Goal: Task Accomplishment & Management: Complete application form

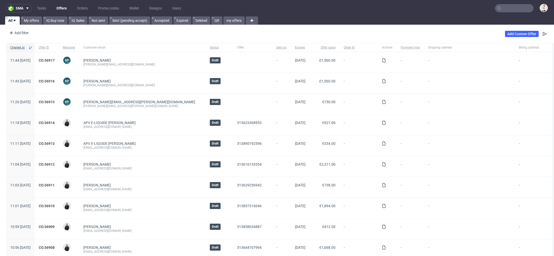
click at [503, 10] on input "text" at bounding box center [514, 8] width 38 height 8
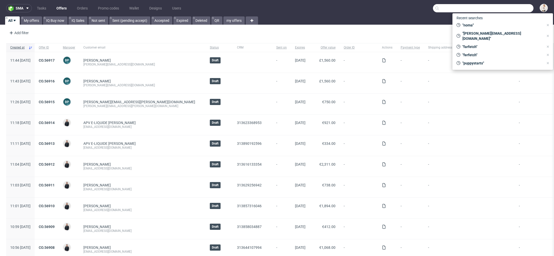
paste input "kontakt@emiliasabat.pl"
type input "kontakt@emiliasabat.pl"
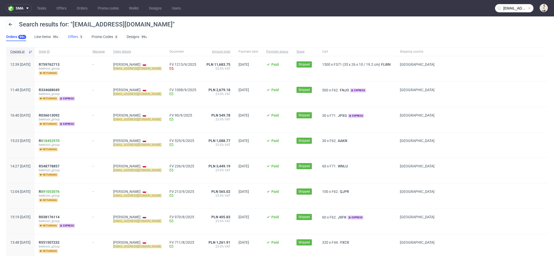
click at [77, 36] on link "Offers 5" at bounding box center [75, 37] width 15 height 8
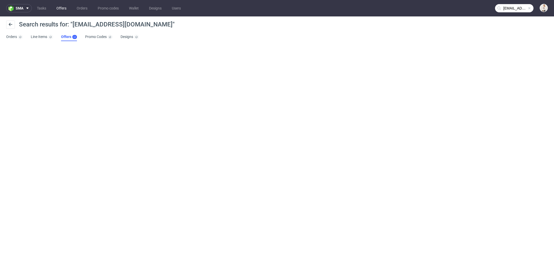
click at [62, 8] on link "Offers" at bounding box center [61, 8] width 16 height 8
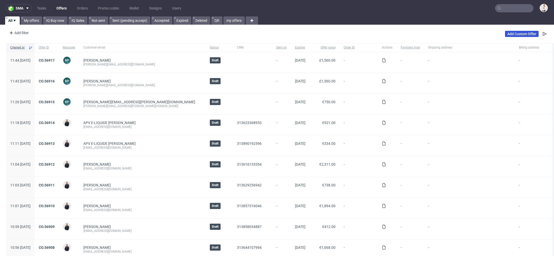
click at [516, 33] on link "Add Custom Offer" at bounding box center [522, 34] width 34 height 6
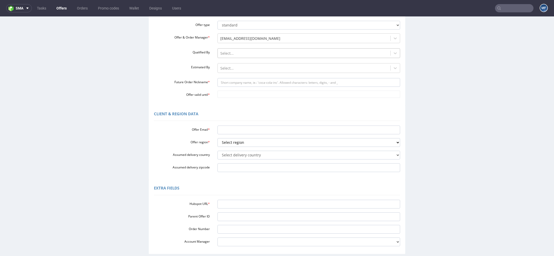
scroll to position [103, 0]
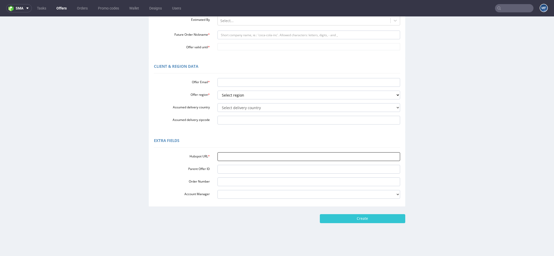
click at [274, 158] on input "Hubspot URL *" at bounding box center [309, 156] width 183 height 9
paste input "[URL][DOMAIN_NAME]"
type input "[URL][DOMAIN_NAME]"
click at [261, 136] on div "Extra Fields" at bounding box center [277, 141] width 246 height 12
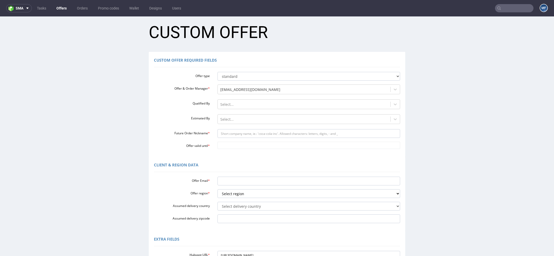
scroll to position [0, 0]
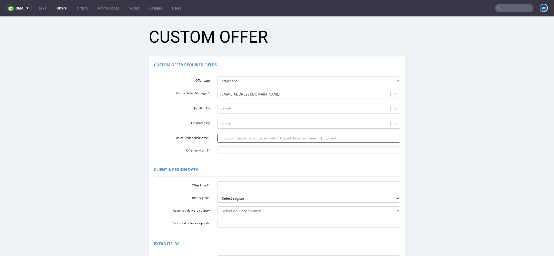
click at [240, 138] on input "Future Order Nickname *" at bounding box center [309, 138] width 183 height 9
paste input "kontaktalesmakipl"
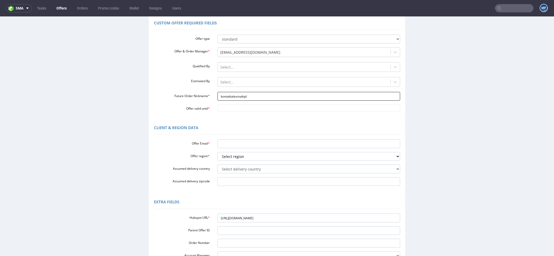
scroll to position [44, 0]
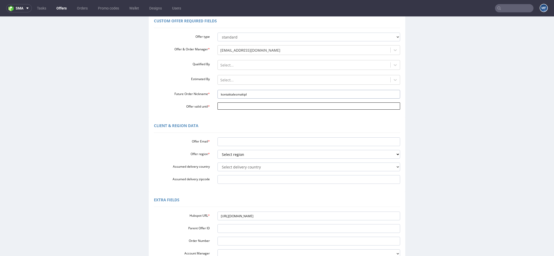
type input "kontaktalesmakipl"
click at [229, 106] on input "Offer valid until *" at bounding box center [309, 105] width 183 height 7
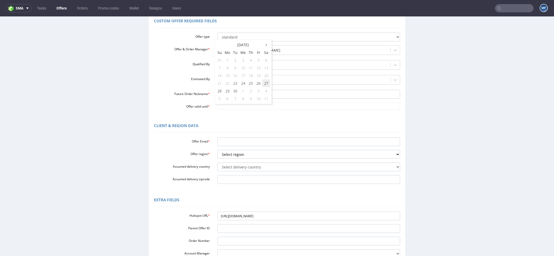
click at [267, 83] on td "27" at bounding box center [267, 83] width 8 height 8
type input "[DATE]"
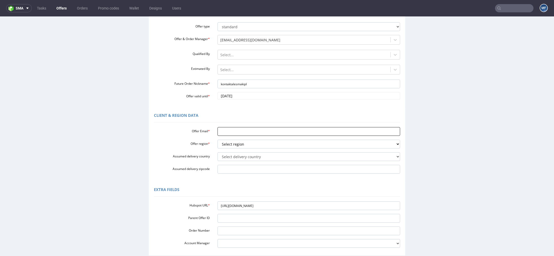
scroll to position [55, 0]
click at [254, 128] on input "Offer Email *" at bounding box center [309, 130] width 183 height 9
paste input "[EMAIL_ADDRESS][DOMAIN_NAME]"
type input "[EMAIL_ADDRESS][DOMAIN_NAME]"
click at [241, 143] on select "Select region eu gb de pl fr it es" at bounding box center [309, 142] width 183 height 9
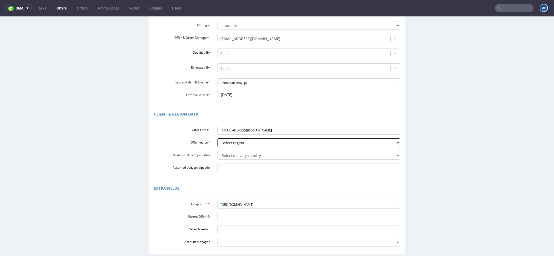
select select "pl"
click at [218, 138] on select "Select region eu gb de pl fr it es" at bounding box center [309, 142] width 183 height 9
click at [244, 153] on select "Select delivery country [GEOGRAPHIC_DATA] [GEOGRAPHIC_DATA] [GEOGRAPHIC_DATA] […" at bounding box center [309, 155] width 183 height 9
select select "179"
click at [218, 151] on select "Select delivery country [GEOGRAPHIC_DATA] [GEOGRAPHIC_DATA] [GEOGRAPHIC_DATA] […" at bounding box center [309, 155] width 183 height 9
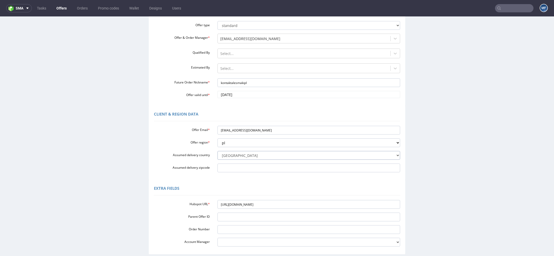
scroll to position [103, 0]
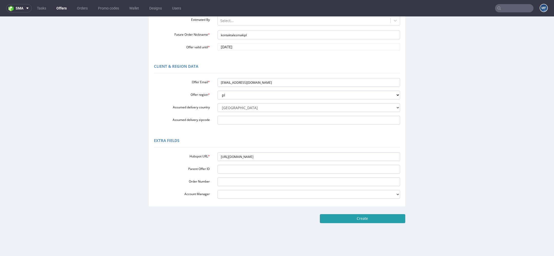
click at [374, 218] on input "Create" at bounding box center [362, 218] width 85 height 9
type input "Please wait..."
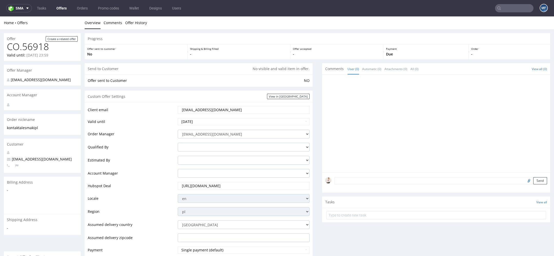
scroll to position [219, 0]
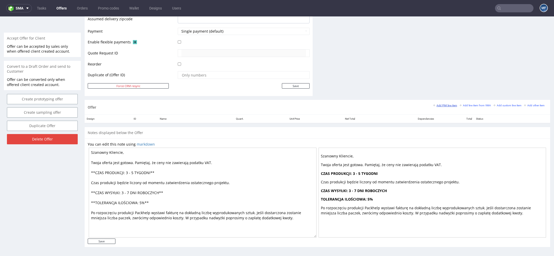
click at [438, 104] on small "Add PIM line item" at bounding box center [445, 105] width 24 height 3
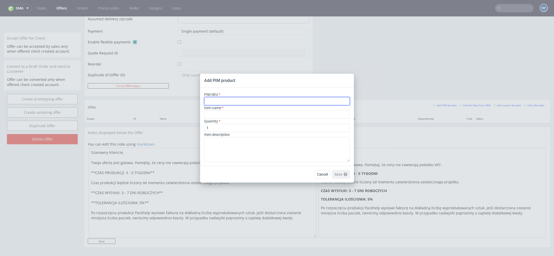
click at [280, 99] on input "text" at bounding box center [277, 101] width 146 height 8
paste input "box--mailer-box--71--cardboard-white-one-side--print-monochrome--foil-none"
type input "box--mailer-box--71--cardboard-white-one-side--print-monochrome--foil-none"
type input "Mailer Box"
type input "box--mailer-box--71--cardboard-white-one-side--print-monochrome--foil-none"
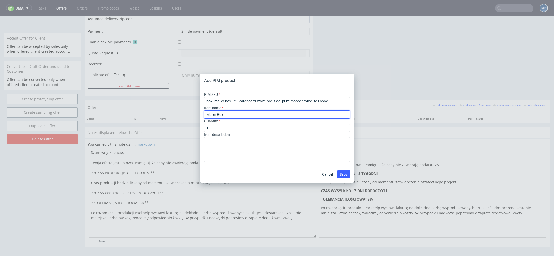
drag, startPoint x: 244, startPoint y: 116, endPoint x: 151, endPoint y: 116, distance: 92.4
click at [151, 116] on div "Add PIM product PIM SKU box--mailer-box--71--cardboard-white-one-side--print-mo…" at bounding box center [277, 128] width 554 height 256
click at [215, 128] on input "1" at bounding box center [277, 128] width 146 height 8
type input "2600"
click at [345, 175] on span "Save" at bounding box center [344, 174] width 8 height 4
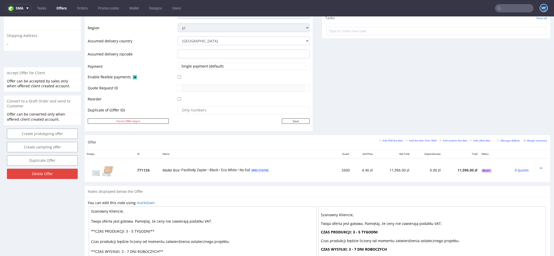
scroll to position [243, 0]
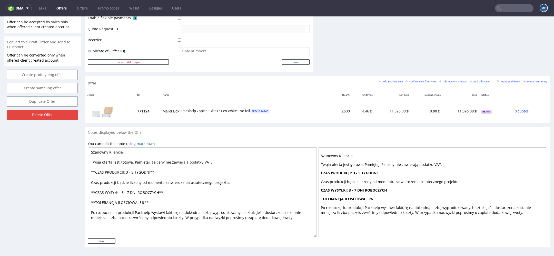
drag, startPoint x: 135, startPoint y: 170, endPoint x: 126, endPoint y: 171, distance: 9.0
click at [126, 171] on textarea "Szanowny Kliencie, Twoja oferta jest gotowa. Pamiętaj, że ceny nie zawierają po…" at bounding box center [203, 192] width 228 height 90
drag, startPoint x: 131, startPoint y: 193, endPoint x: 125, endPoint y: 193, distance: 6.2
click at [125, 193] on textarea "Szanowny Kliencie, Twoja oferta jest gotowa. Pamiętaj, że ceny nie zawierają po…" at bounding box center [203, 192] width 228 height 90
click at [128, 170] on textarea "Szanowny Kliencie, Twoja oferta jest gotowa. Pamiętaj, że ceny nie zawierają po…" at bounding box center [203, 192] width 228 height 90
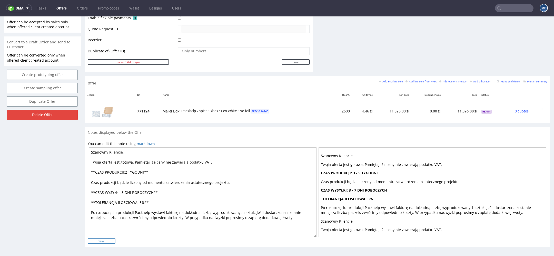
type textarea "Szanowny Kliencie, Twoja oferta jest gotowa. Pamiętaj, że ceny nie zawierają po…"
click at [104, 239] on input "Save" at bounding box center [102, 240] width 28 height 5
type input "In progress..."
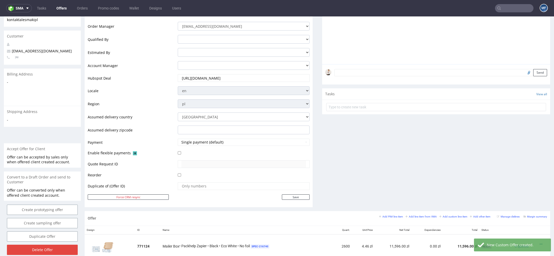
scroll to position [248, 0]
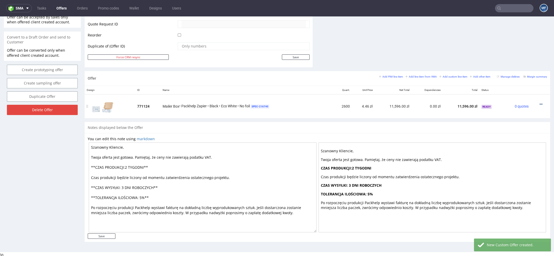
click at [540, 102] on icon at bounding box center [541, 104] width 3 height 4
click at [513, 55] on span "Edit item price" at bounding box center [517, 55] width 41 height 5
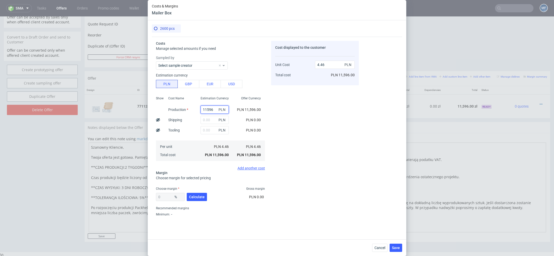
drag, startPoint x: 214, startPoint y: 111, endPoint x: 176, endPoint y: 110, distance: 38.0
click at [177, 110] on div "Show Cost Name Production Shipping Tooling Per unit Total cost Estimation Curre…" at bounding box center [210, 128] width 109 height 68
type input "66"
type input "0"
type input "660"
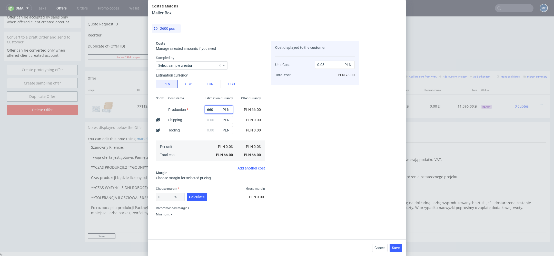
type input "0.25"
type input "6604"
type input "2.54"
type input "6604"
click at [303, 139] on div "Cost displayed to the customer Unit Cost Total cost 2.54 PLN PLN 6,604.00" at bounding box center [315, 130] width 88 height 178
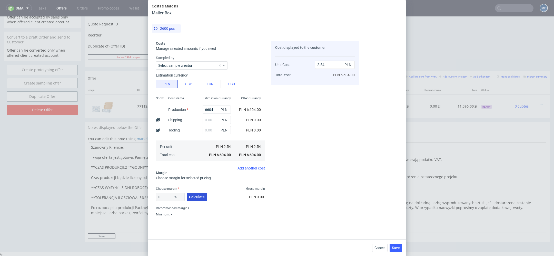
click at [199, 195] on span "Calculate" at bounding box center [197, 197] width 16 height 4
type input "36.44"
type input "4"
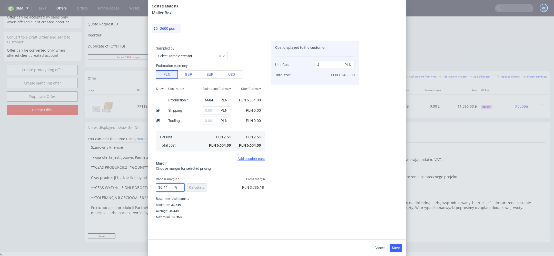
drag, startPoint x: 170, startPoint y: 187, endPoint x: 114, endPoint y: 188, distance: 55.7
click at [120, 188] on div "Costs & Margins Mailer Box 2600 pcs Costs Manage selected amounts if you need S…" at bounding box center [277, 128] width 554 height 256
type input "33"
type input "3.79"
type input "33.8"
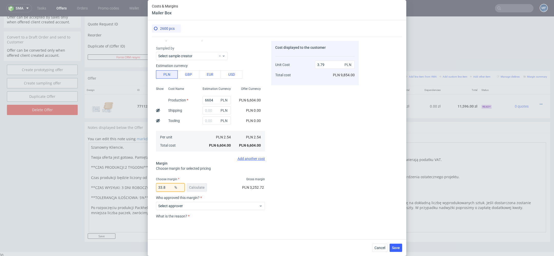
type input "3.84"
click at [269, 189] on div "Costs Manage selected amounts if you need Sampled by Select sample creator Esti…" at bounding box center [255, 128] width 207 height 182
click at [302, 193] on div "Cost displayed to the customer Unit Cost Total cost 3.84 PLN PLN 9,984.00" at bounding box center [315, 130] width 88 height 178
drag, startPoint x: 168, startPoint y: 188, endPoint x: 147, endPoint y: 185, distance: 21.0
click at [152, 186] on div "Costs Manage selected amounts if you need Sampled by Select sample creator Esti…" at bounding box center [255, 128] width 207 height 182
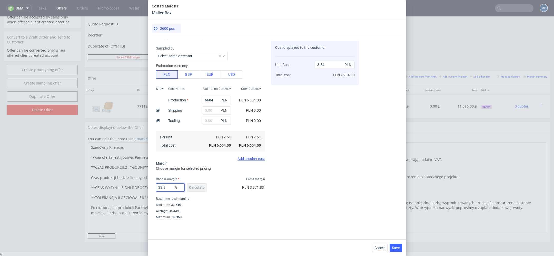
type input "3"
type input "2.62"
type input "31"
click at [322, 196] on div "Cost displayed to the customer Unit Cost Total cost 2.62 PLN PLN 6,812.00" at bounding box center [315, 130] width 88 height 178
type input "3.68"
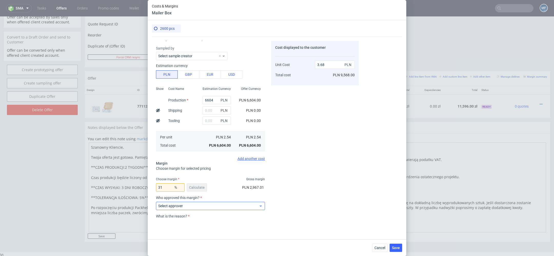
scroll to position [46, 0]
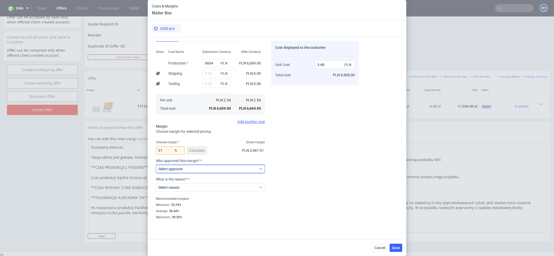
click at [239, 171] on span "Select approver" at bounding box center [208, 168] width 101 height 5
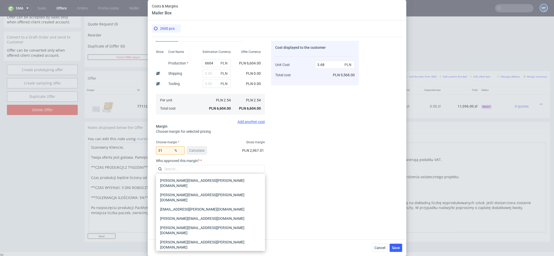
click at [217, 252] on div "[PERSON_NAME][EMAIL_ADDRESS][PERSON_NAME][DOMAIN_NAME]" at bounding box center [210, 259] width 105 height 14
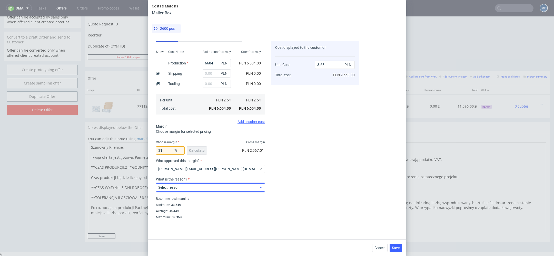
click at [215, 187] on span "Select reason" at bounding box center [208, 187] width 101 height 5
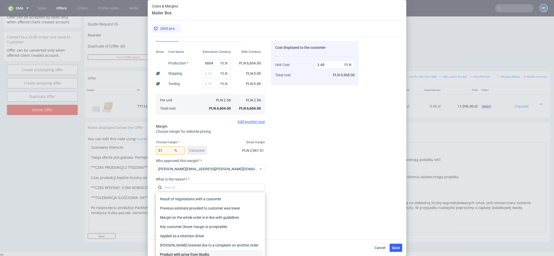
click at [217, 252] on div "Product with price from Studio" at bounding box center [210, 254] width 105 height 9
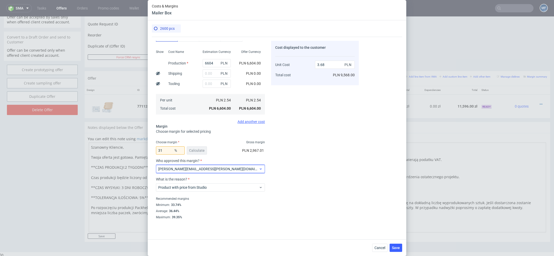
click at [200, 170] on span "[PERSON_NAME][EMAIL_ADDRESS][PERSON_NAME][DOMAIN_NAME]" at bounding box center [208, 168] width 101 height 5
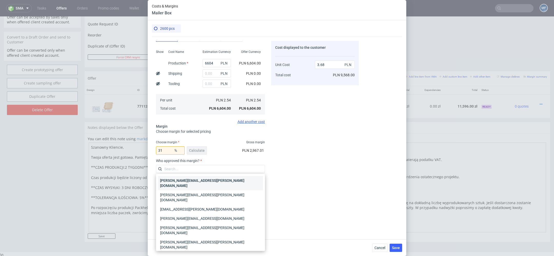
click at [207, 182] on div "[PERSON_NAME][EMAIL_ADDRESS][PERSON_NAME][DOMAIN_NAME]" at bounding box center [210, 183] width 105 height 14
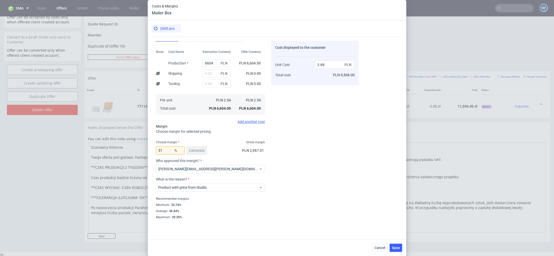
click at [348, 192] on div "Cost displayed to the customer Unit Cost Total cost 3.68 PLN PLN 9,568.00" at bounding box center [315, 130] width 88 height 178
click at [397, 249] on span "Save" at bounding box center [396, 248] width 8 height 4
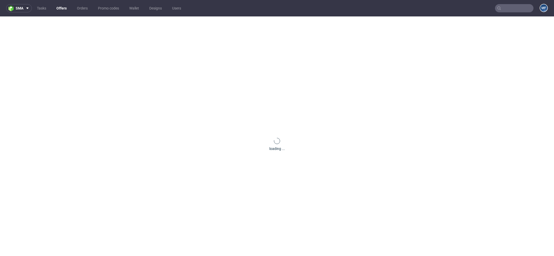
scroll to position [0, 0]
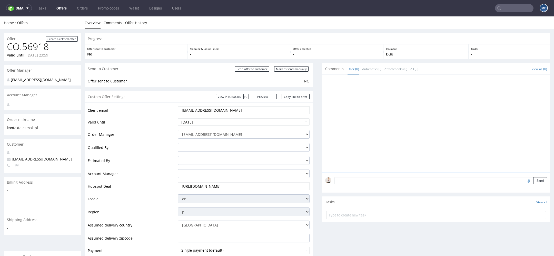
click at [297, 73] on div "Send to Customer Send offer to customer Mark as send manually" at bounding box center [199, 69] width 228 height 12
click at [291, 68] on input "Mark as send manually" at bounding box center [291, 68] width 34 height 5
type input "In progress..."
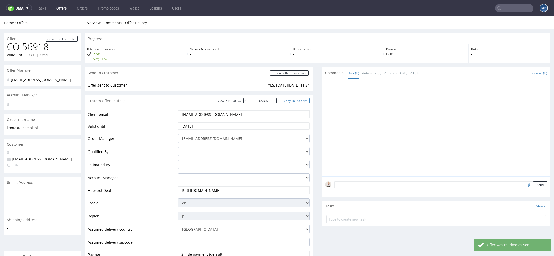
click at [295, 100] on link "Copy link to offer" at bounding box center [296, 100] width 28 height 5
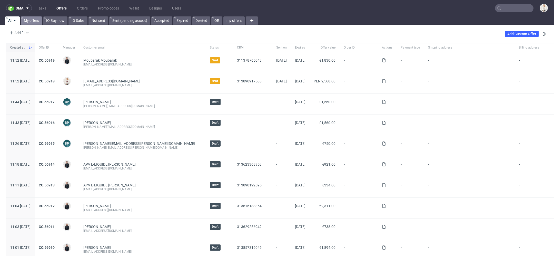
click at [28, 22] on link "My offers" at bounding box center [31, 20] width 21 height 8
